Goal: Task Accomplishment & Management: Use online tool/utility

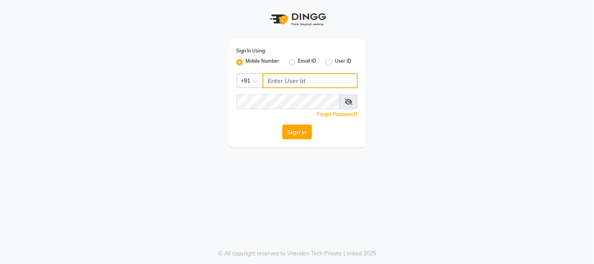
type input "9503033368"
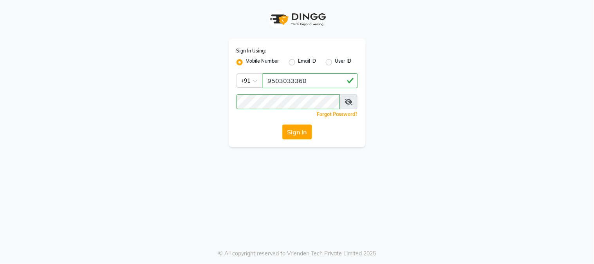
click at [288, 144] on div "Sign In Using: Mobile Number Email ID User ID Country Code × [PHONE_NUMBER] Rem…" at bounding box center [297, 93] width 137 height 109
click at [288, 140] on div "Sign In Using: Mobile Number Email ID User ID Country Code × [PHONE_NUMBER] Rem…" at bounding box center [297, 93] width 137 height 109
click at [277, 127] on div "Sign In" at bounding box center [297, 132] width 121 height 15
click at [285, 127] on button "Sign In" at bounding box center [298, 132] width 30 height 15
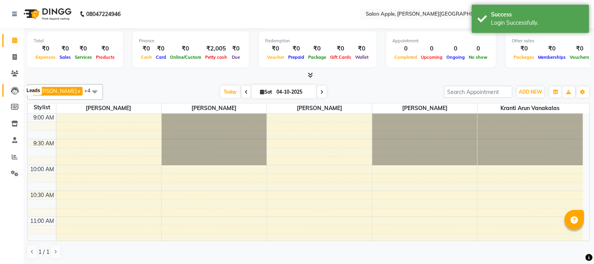
click at [17, 89] on icon at bounding box center [15, 91] width 8 height 8
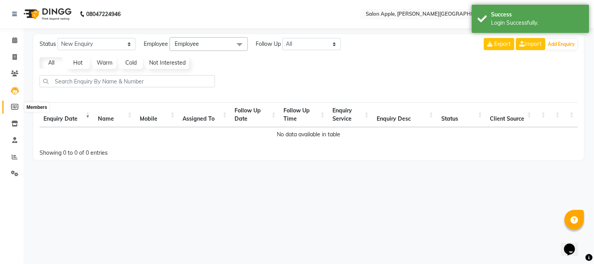
click at [14, 104] on icon at bounding box center [14, 107] width 7 height 6
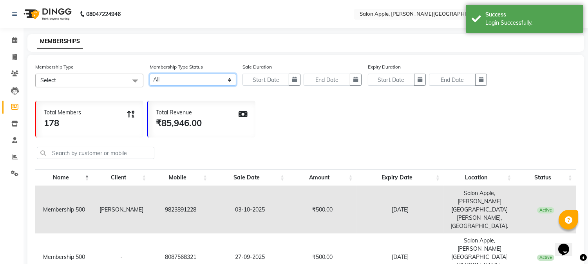
click at [165, 81] on select "Active Expired All" at bounding box center [193, 80] width 87 height 12
select select "true"
click at [150, 74] on select "Active Expired All" at bounding box center [193, 80] width 87 height 12
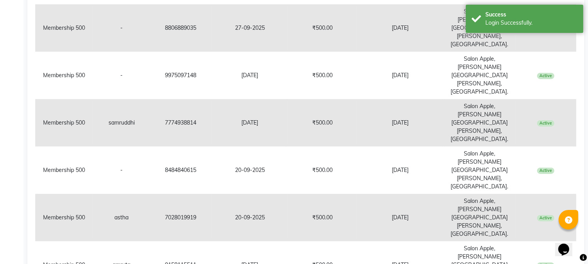
scroll to position [283, 0]
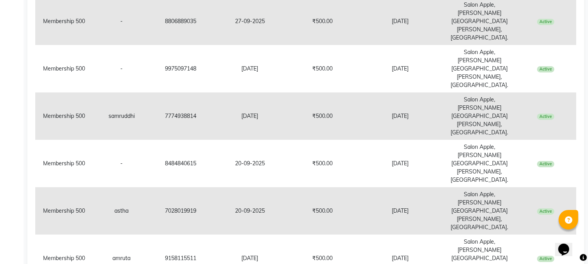
select select "100"
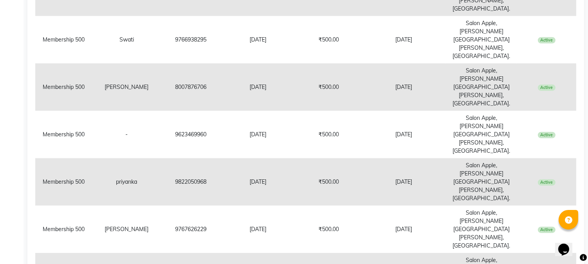
scroll to position [1239, 0]
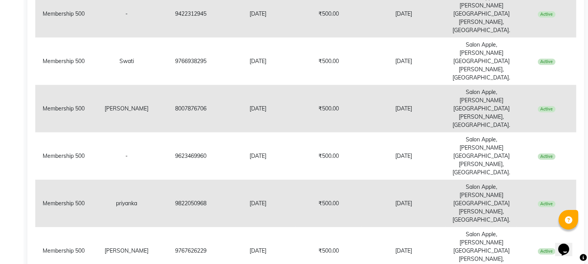
drag, startPoint x: 165, startPoint y: 232, endPoint x: 203, endPoint y: 236, distance: 37.9
copy td "9822058608"
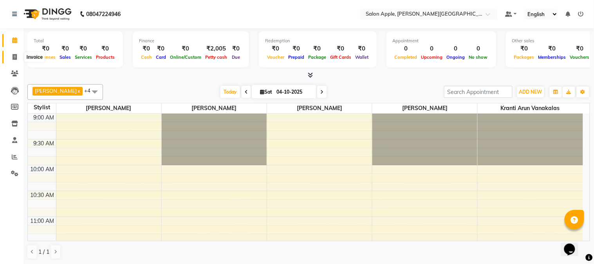
click at [13, 60] on span at bounding box center [15, 57] width 14 height 9
select select "service"
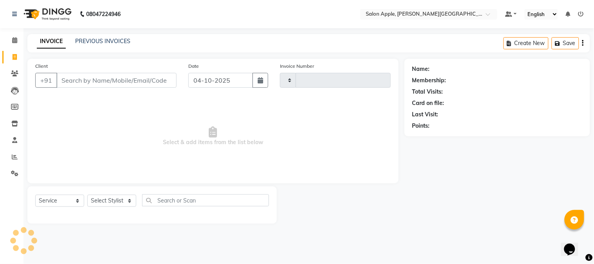
type input "2494"
select select "4128"
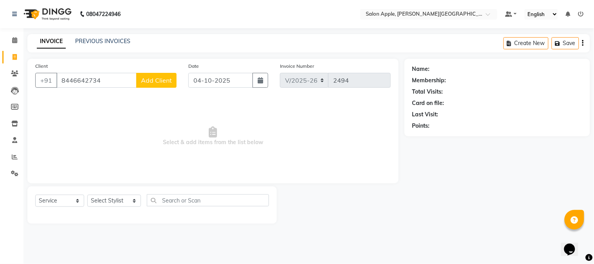
click at [79, 83] on input "8446642734" at bounding box center [96, 80] width 80 height 15
type input "8446642734"
drag, startPoint x: 115, startPoint y: 88, endPoint x: 107, endPoint y: 85, distance: 9.0
click at [108, 87] on div "Client +91 8446642734 Add Client" at bounding box center [105, 78] width 153 height 32
drag, startPoint x: 107, startPoint y: 83, endPoint x: 0, endPoint y: 78, distance: 106.7
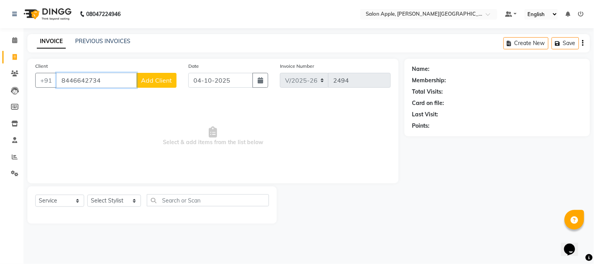
click at [0, 78] on app-home "08047224946 Select Location × Salon Apple, Mukund Nagar, Mukund Nagar, Pune. De…" at bounding box center [297, 117] width 594 height 235
paste input "9822058608"
type input "9822058608"
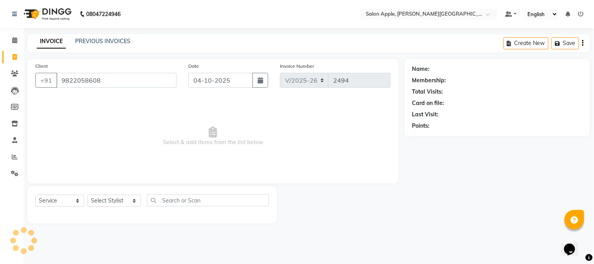
select select "1: Object"
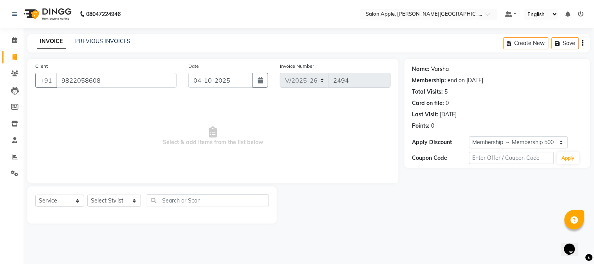
click at [445, 68] on link "Varsha" at bounding box center [441, 69] width 18 height 8
click at [113, 43] on link "PREVIOUS INVOICES" at bounding box center [102, 41] width 55 height 7
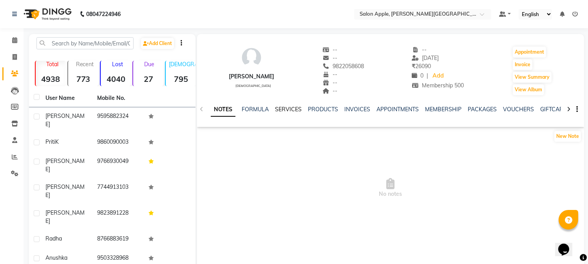
click at [285, 109] on link "SERVICES" at bounding box center [288, 109] width 27 height 7
